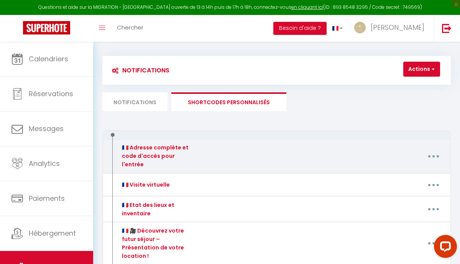
click at [429, 151] on button "button" at bounding box center [433, 156] width 20 height 15
click at [406, 171] on link "Editer" at bounding box center [413, 174] width 57 height 13
type input "🇫🇷 Adresse complète et code d'accès pour l'entrée"
type textarea "Veuillez trouver ci-dessous l'adresse complète du logement ainsi que les différ…"
type textarea "🇫🇷📍 Adresse du logement [STREET_ADDRESS][GEOGRAPHIC_DATA] – Bâtiment 6 (Jumbo) …"
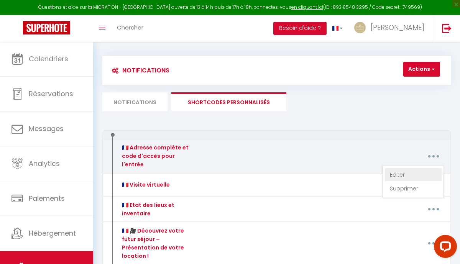
type textarea "🇫🇷📍 Adresse du logement [STREET_ADDRESS] Résidence Jamais 1er étage, Appartemen…"
type textarea "🇫🇷📍 Adresse du logement [STREET_ADDRESS] du Maréchal de Lattre de Tassigny Rési…"
type textarea "🇫🇷📍 Adresse du logement [STREET_ADDRESS] Résidence L’[PERSON_NAME] – Bâtiment D…"
type textarea "🇫🇷📍 Adresse du logement [STREET_ADDRESS][GEOGRAPHIC_DATA] Les Argonautes – Bâti…"
type textarea "🇫🇷📍 Adresse du logement [STREET_ADDRESS][PERSON_NAME] – Bâtiment Amazone Appart…"
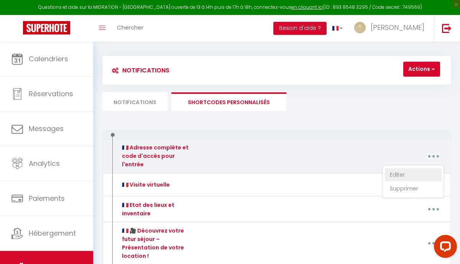
type textarea "🇫🇷📍 Adresse du logement [STREET_ADDRESS] Rose des Sables – Bâtiment G Apparteme…"
type textarea "🇫🇷📍 Adresse du logement [STREET_ADDRESS] Résidence Calypso – Bâtiment 5 Apparte…"
type textarea "🇫🇷📍 Adresse du logement [STREET_ADDRESS] (juste à côté du tabac de l'Europe) Ré…"
type textarea "🇫🇷📍 Adresse du logement [STREET_ADDRESS] Résidence La Sterne – Bâtiment A Appar…"
type textarea "🇫🇷📍 Adresse du logement [STREET_ADDRESS] [PERSON_NAME] Résidence L’Éden – Bâtim…"
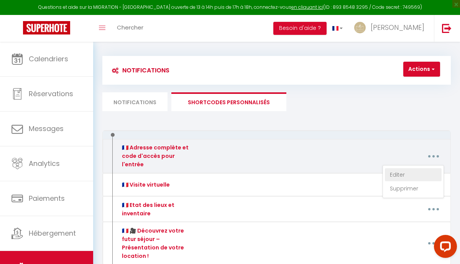
type textarea "🇫🇷📍 Adresse du logement [STREET_ADDRESS] Résidence Les Peupliers – Bâtiment A A…"
type textarea "🇫🇷📍 Adresse du logement [STREET_ADDRESS] Soleil Résidence Le Soleil – Bâtiment …"
type textarea "🇫🇷📍 Adresse du logement [STREET_ADDRESS][PERSON_NAME] Les Grandes Voiles – Bâti…"
type textarea "🇫🇷📍 Adresse du logement [STREET_ADDRESS][US_STATE], 2ᵉ étage – Appartement 24 […"
type textarea "🇫🇷📍 Loremip do sitametc 787 Adip Elitsed do Eiusmo Temporinc Ut Laboreet – Dolo…"
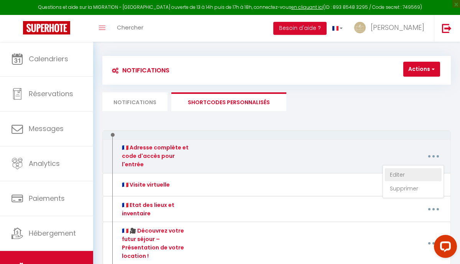
type textarea "🇫🇷📍 Adresse du logement [STREET_ADDRESS] Les Terrasses de la Mer – Bâtiment A A…"
type textarea "🇫🇷📍 Adresse du logement [STREET_ADDRESS][PERSON_NAME] Les Voiles Blanches – Bât…"
type textarea "🇫🇷📍 Adresse du logement [STREET_ADDRESS] – Bâtiment TEE 2 Appartement 311 – 2ᵉ …"
type textarea "🇫🇷📍 Adresse du logement [STREET_ADDRESS][PERSON_NAME] ème étage 34280 [GEOGRAPH…"
type textarea "🇫🇷📍 Adresse du logement [GEOGRAPHIC_DATA] – Appartement Le Solaris – RDC - Bati…"
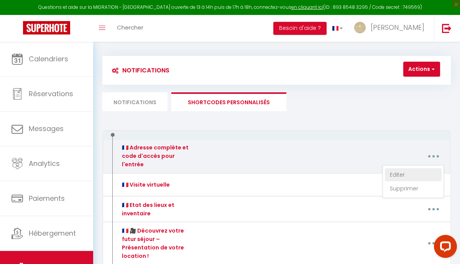
type textarea "🇫🇷📍 Adresse du logement [STREET_ADDRESS][GEOGRAPHIC_DATA] – RDC – Appartement 0…"
type textarea "🇫🇷📍 Adresse du logement [STREET_ADDRESS] 🚫 Pas de code immeuble L’entrée du bât…"
type textarea "🇫🇷📍 Adresse du logement [STREET_ADDRESS] Les Terrasses de la Mer Bâtiment B, [S…"
type textarea "🇫🇷📍 Adresse du logement [GEOGRAPHIC_DATA] – Appartement Le Patio – RDC - Bâtime…"
type textarea "🇫🇷📍 Adresse du logement [GEOGRAPHIC_DATA] – [GEOGRAPHIC_DATA] 🔑 Arrivée autonom…"
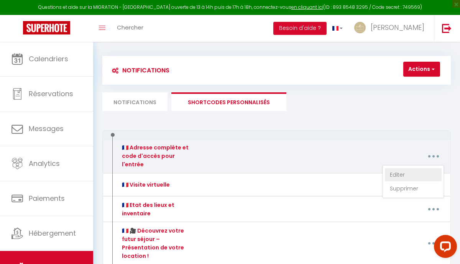
type textarea "🇫🇷📍 Adresse du logement [GEOGRAPHIC_DATA] – Appartement Le Toit des Alizés – 1e…"
type textarea "🇫🇷📍 Adresse du logement Allée des Cocotiers Résidence Coastal View Bâtiment B6,…"
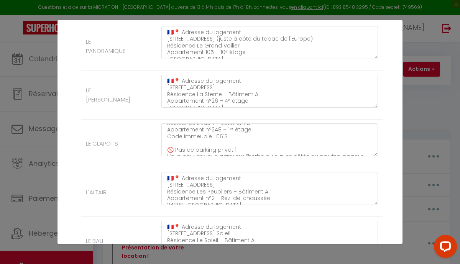
scroll to position [33, 0]
